Goal: Browse casually: Explore the website without a specific task or goal

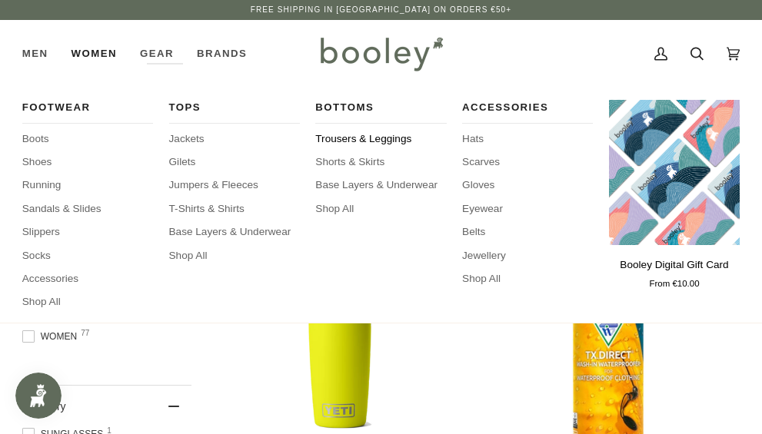
click at [394, 142] on span "Trousers & Leggings" at bounding box center [380, 138] width 131 height 15
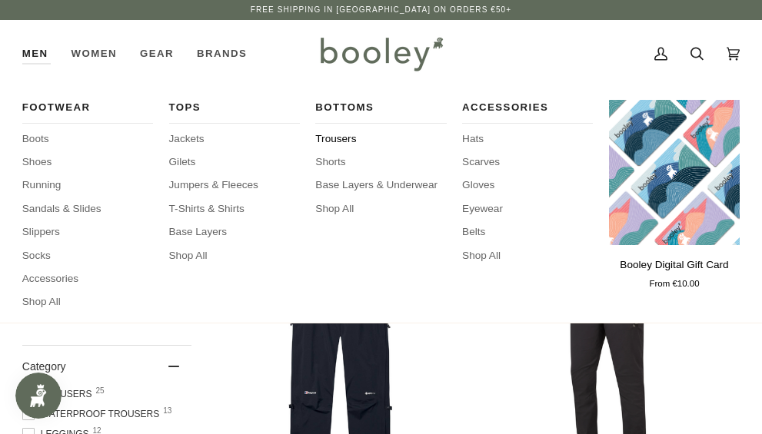
click at [335, 138] on span "Trousers" at bounding box center [380, 138] width 131 height 15
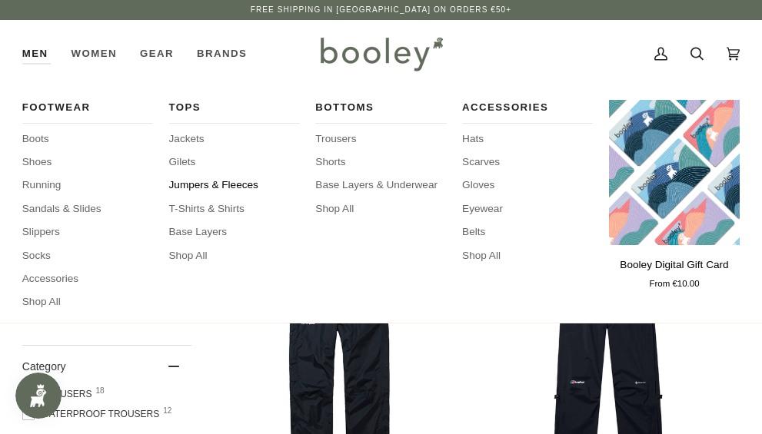
click at [232, 186] on span "Jumpers & Fleeces" at bounding box center [234, 185] width 131 height 15
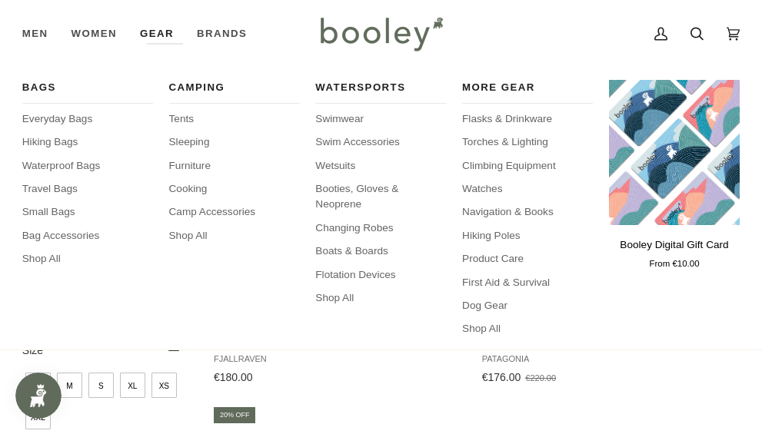
scroll to position [152, 0]
click at [198, 194] on span "Cooking" at bounding box center [234, 188] width 131 height 15
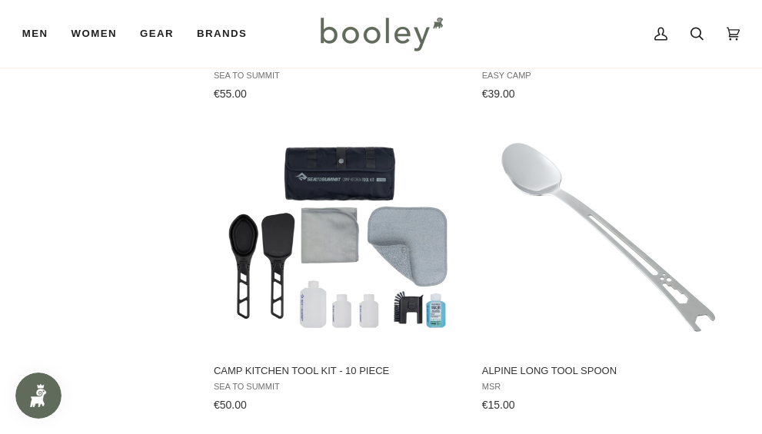
scroll to position [3001, 0]
